Goal: Information Seeking & Learning: Understand process/instructions

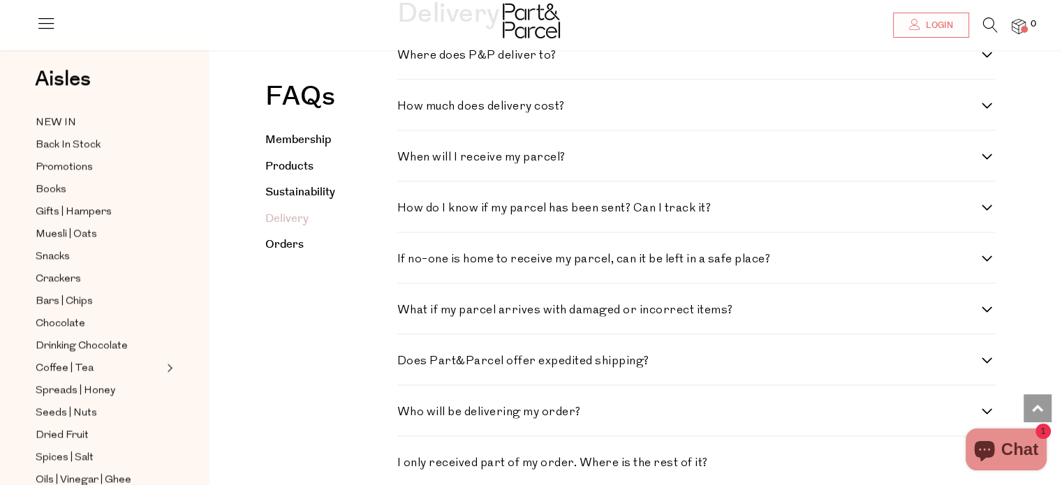
scroll to position [1773, 0]
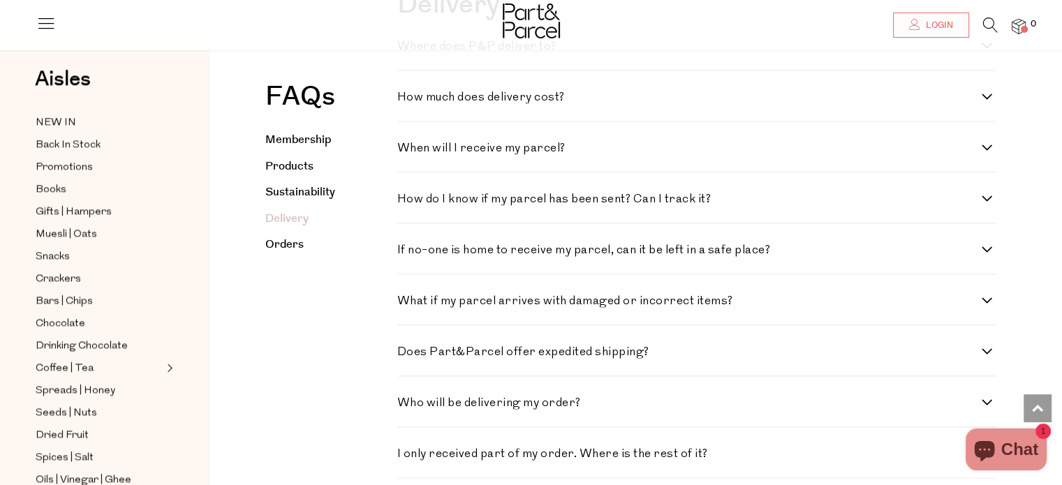
click at [445, 121] on div "How much does delivery cost? We are on a mission to consolidate your shopping a…" at bounding box center [696, 96] width 599 height 51
click at [447, 71] on div "Where does P&P deliver to? From treehouse to cave mouth, we aim to deliver to a…" at bounding box center [696, 45] width 599 height 51
click at [438, 52] on h4 "Where does P&P deliver to?" at bounding box center [689, 46] width 585 height 12
click at [406, 50] on to\? "Where does P&P deliver to?" at bounding box center [401, 44] width 9 height 9
checkbox to\? "true"
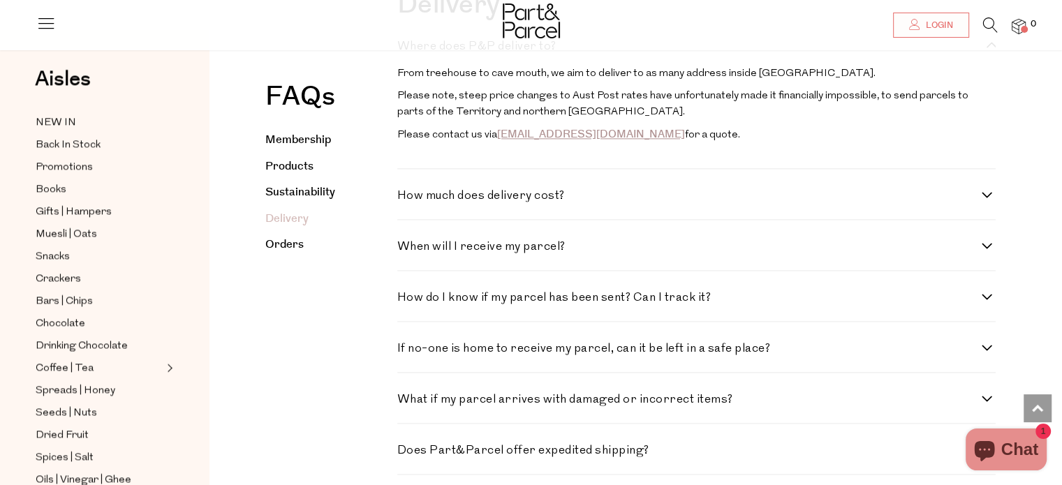
click at [453, 202] on h4 "How much does delivery cost?" at bounding box center [689, 196] width 585 height 12
click at [406, 199] on cost\? "How much does delivery cost?" at bounding box center [401, 194] width 9 height 9
checkbox cost\? "true"
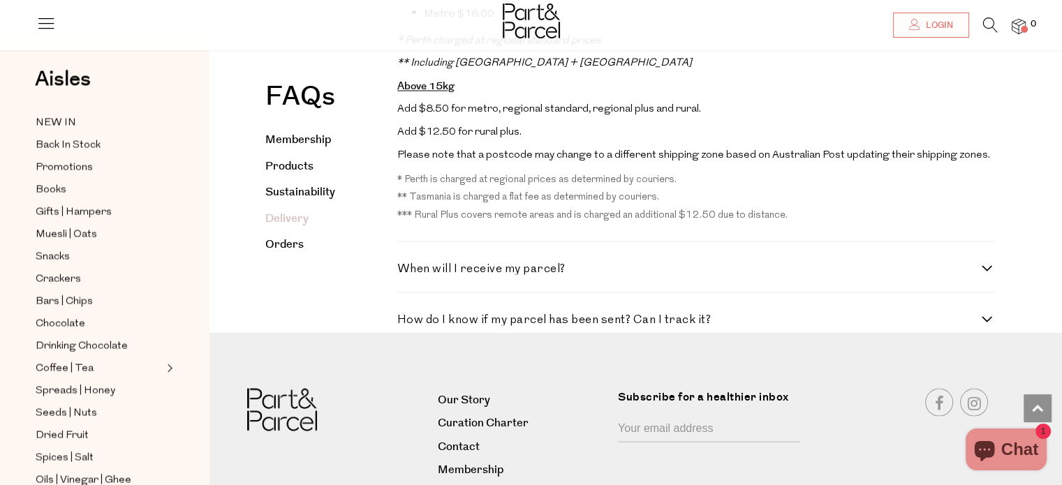
scroll to position [2514, 0]
click at [277, 239] on link "Orders" at bounding box center [284, 245] width 38 height 16
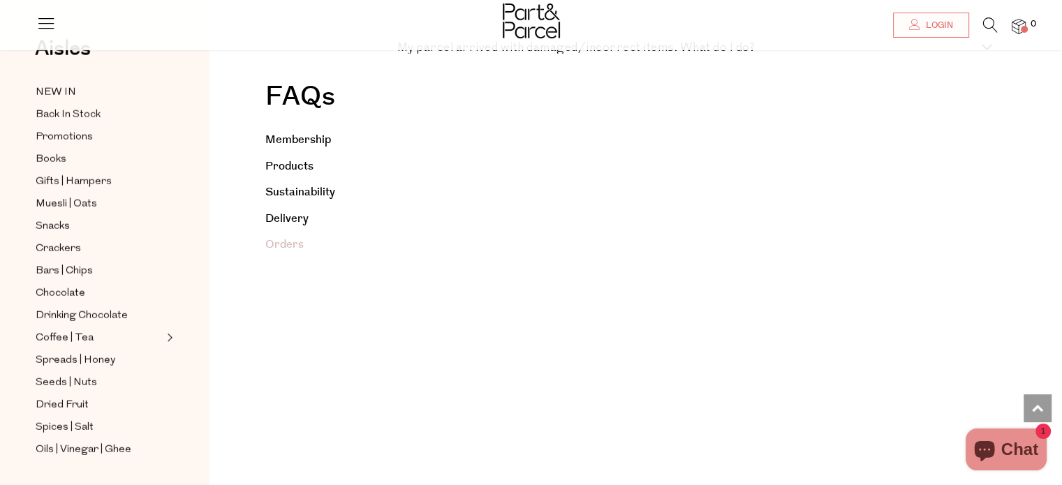
scroll to position [3427, 0]
click at [42, 22] on icon at bounding box center [46, 23] width 20 height 20
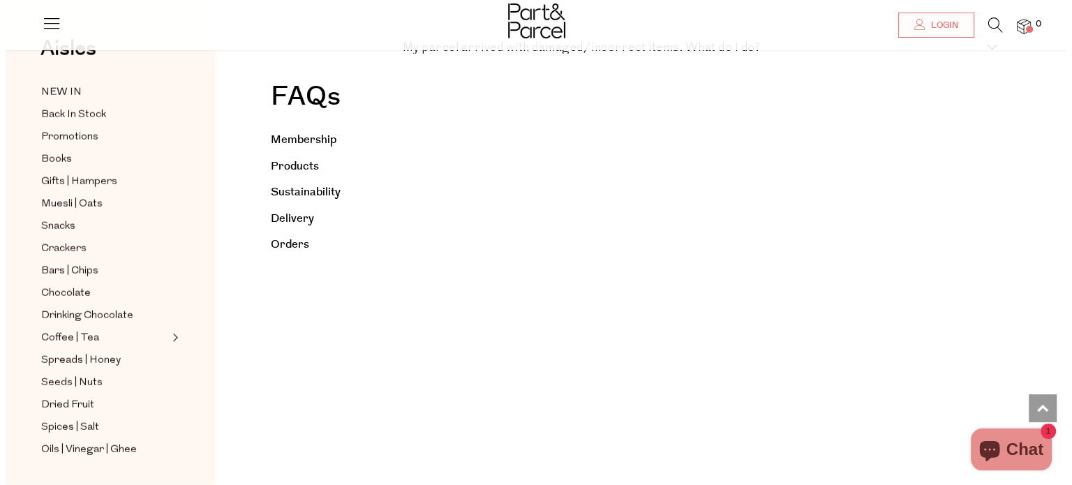
scroll to position [3431, 0]
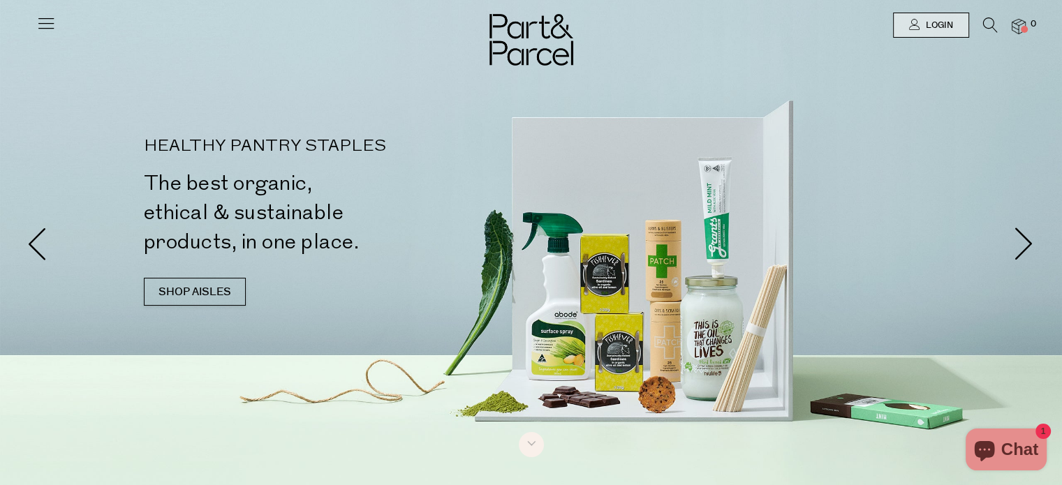
click at [1016, 27] on img at bounding box center [1019, 27] width 14 height 16
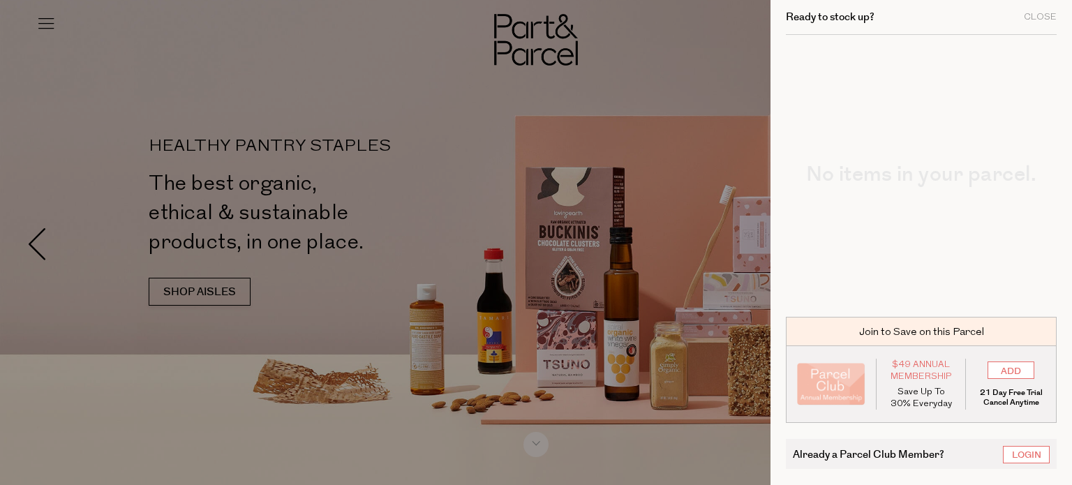
click at [696, 396] on div at bounding box center [536, 242] width 1072 height 485
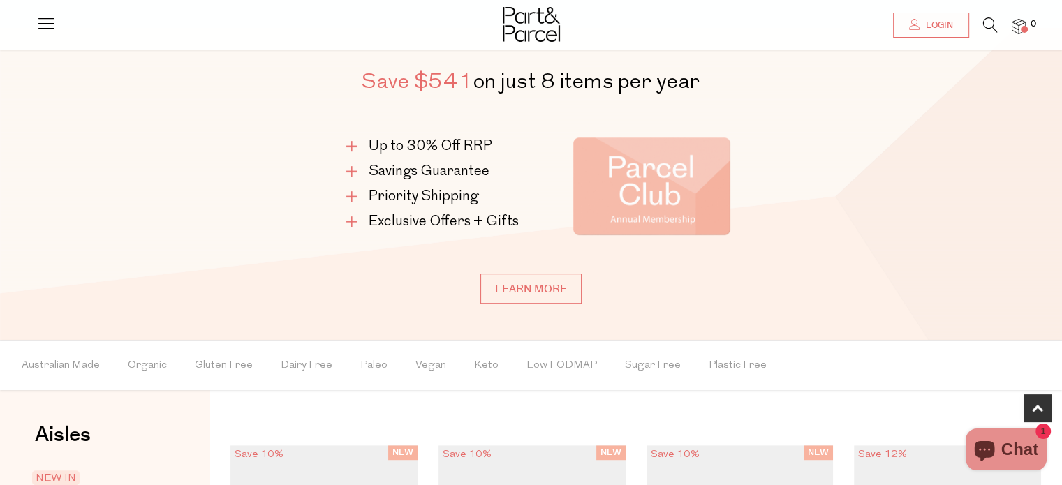
scroll to position [765, 0]
